Goal: Task Accomplishment & Management: Manage account settings

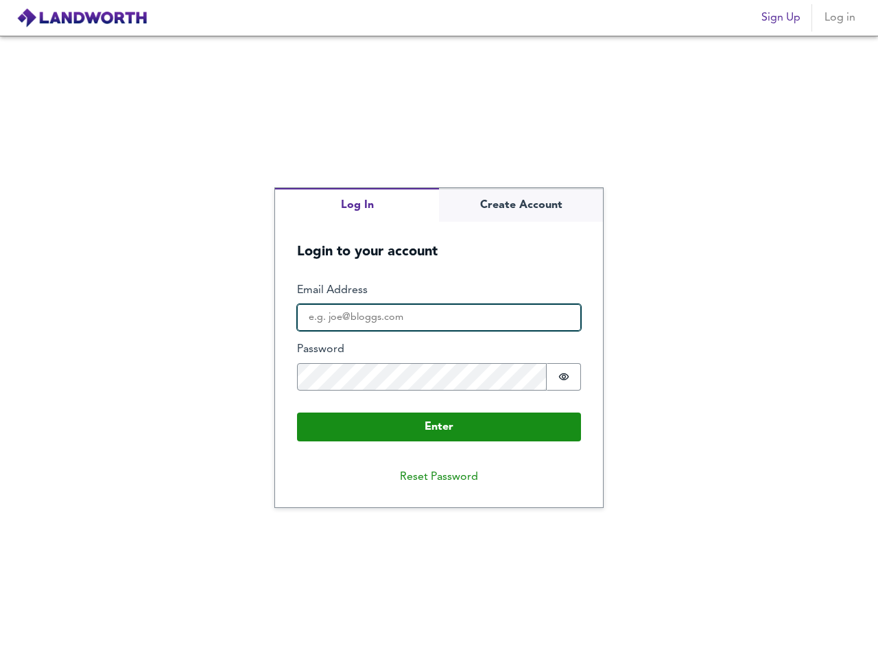
click at [439, 329] on input "Email Address" at bounding box center [439, 317] width 284 height 27
click at [82, 18] on img at bounding box center [81, 18] width 131 height 21
click at [781, 18] on span "Sign Up" at bounding box center [781, 17] width 39 height 19
click at [840, 18] on span "Log in" at bounding box center [839, 17] width 33 height 19
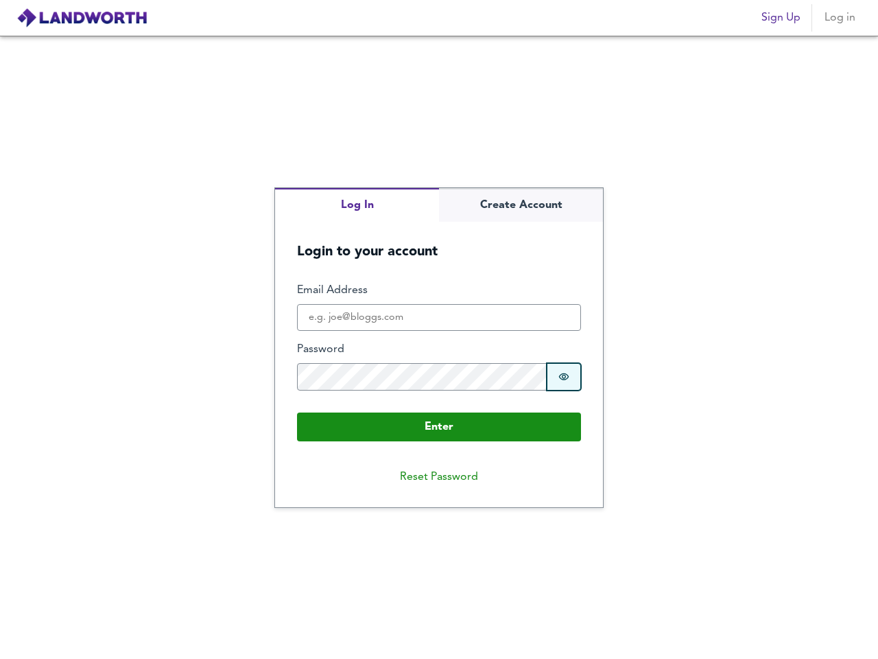
click at [564, 377] on icon "Show password" at bounding box center [564, 376] width 11 height 11
click at [439, 477] on button "Reset Password" at bounding box center [439, 476] width 100 height 27
